Goal: Task Accomplishment & Management: Manage account settings

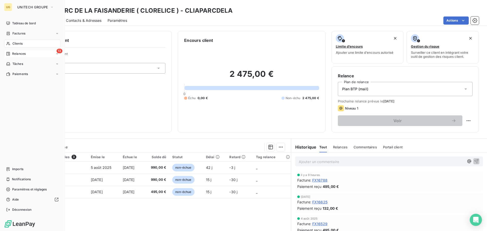
click at [21, 54] on span "Relances" at bounding box center [18, 54] width 13 height 5
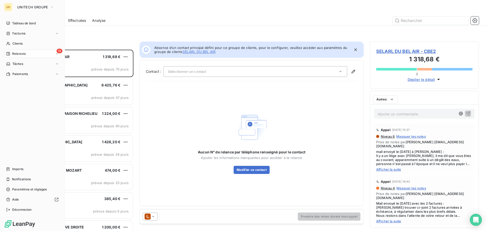
scroll to position [178, 105]
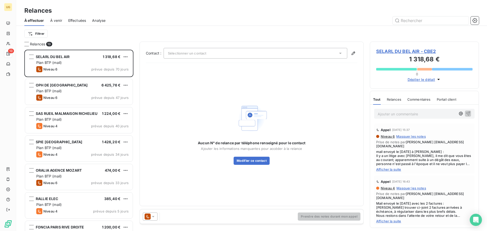
click at [82, 20] on span "Effectuées" at bounding box center [77, 20] width 18 height 5
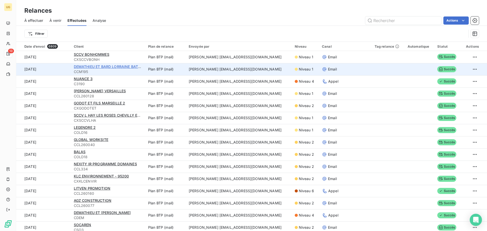
click at [107, 65] on span "DEMATHIEU ET BARD LORRAINE BATIMENT" at bounding box center [112, 66] width 76 height 4
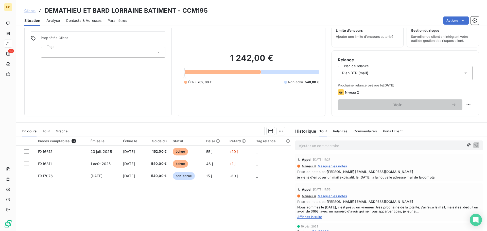
scroll to position [34, 0]
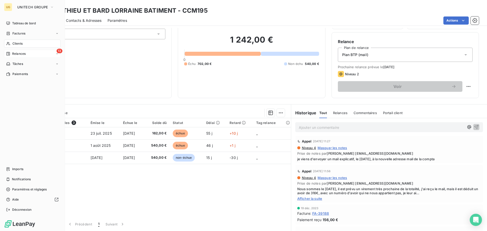
click at [14, 55] on span "Relances" at bounding box center [18, 54] width 13 height 5
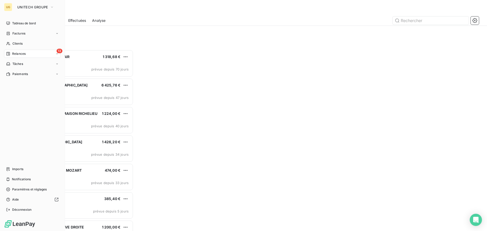
scroll to position [178, 105]
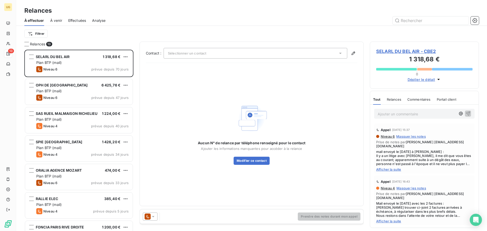
click at [71, 22] on span "Effectuées" at bounding box center [77, 20] width 18 height 5
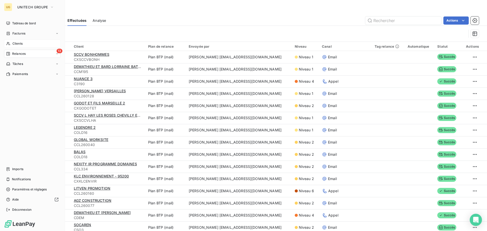
click at [14, 44] on span "Clients" at bounding box center [17, 43] width 10 height 5
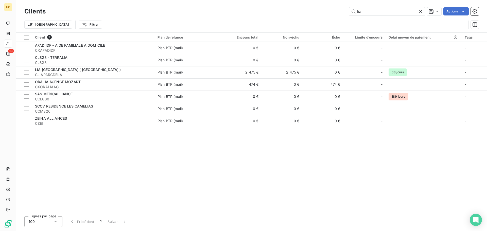
drag, startPoint x: 369, startPoint y: 10, endPoint x: 347, endPoint y: 10, distance: 22.1
click at [347, 10] on div "lia Actions" at bounding box center [265, 11] width 427 height 8
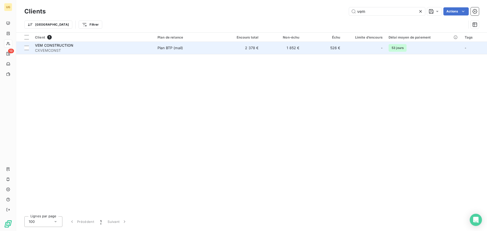
type input "vem"
click at [210, 50] on span "Plan BTP (mail)" at bounding box center [188, 47] width 60 height 5
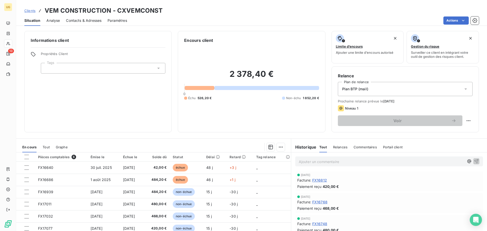
click at [331, 162] on p "Ajouter un commentaire ﻿" at bounding box center [382, 162] width 166 height 6
drag, startPoint x: 341, startPoint y: 162, endPoint x: 452, endPoint y: 154, distance: 112.0
click at [452, 154] on div "mail reçu le [DATE] : clauses générales de maintenance indiquées en bas du devis" at bounding box center [389, 162] width 196 height 18
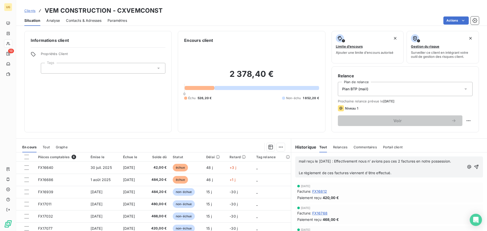
click at [299, 170] on p "﻿" at bounding box center [382, 167] width 166 height 6
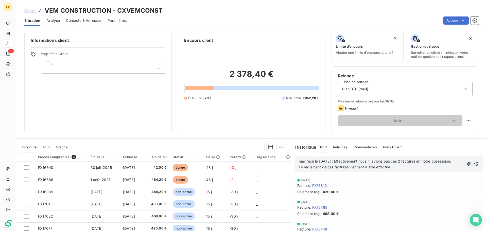
click at [396, 170] on p "Le règlement de ces factures viennent d'être effectué." at bounding box center [382, 167] width 166 height 6
